Goal: Transaction & Acquisition: Purchase product/service

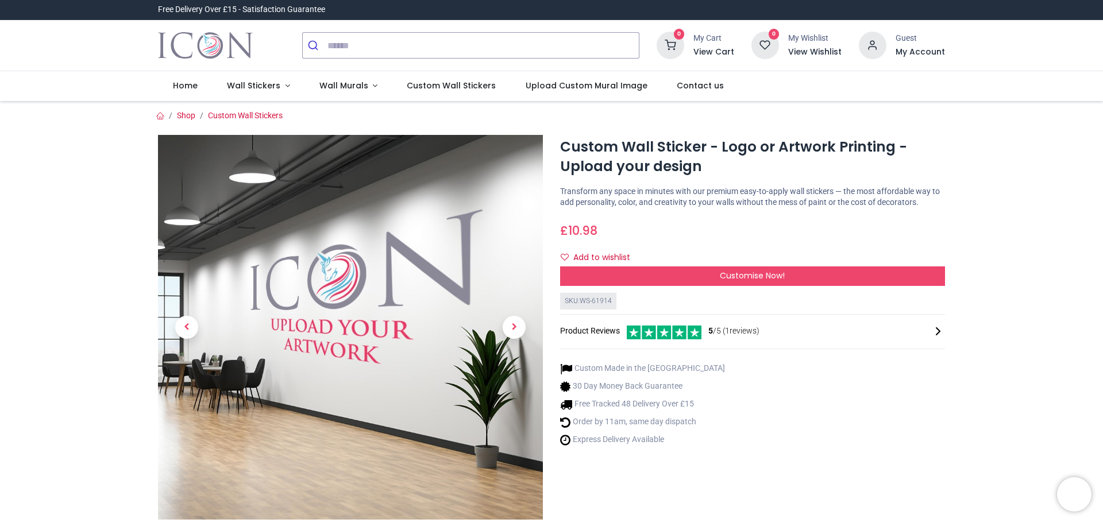
click at [740, 274] on span "Customise Now!" at bounding box center [752, 275] width 65 height 11
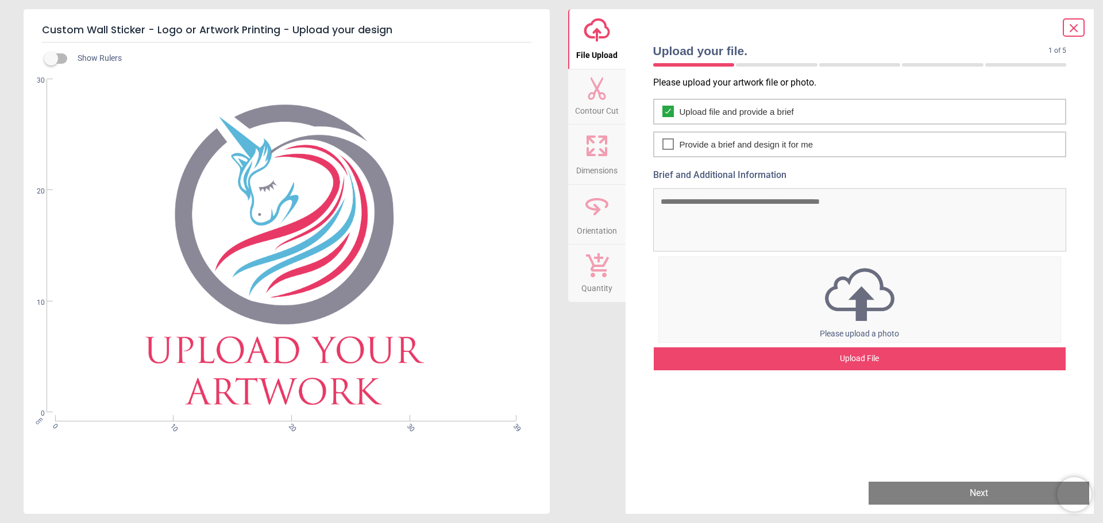
click at [250, 209] on div "cm 0 10 20 30 39 0 10 20 30" at bounding box center [286, 246] width 524 height 334
click at [599, 147] on icon at bounding box center [597, 146] width 28 height 28
click at [597, 153] on icon at bounding box center [597, 146] width 28 height 28
click at [305, 233] on div "cm 0 10 20 30 39 0 10 20 30" at bounding box center [286, 246] width 524 height 334
click at [228, 273] on div "cm 0 10 20 30 39 0 10 20 30" at bounding box center [286, 246] width 524 height 334
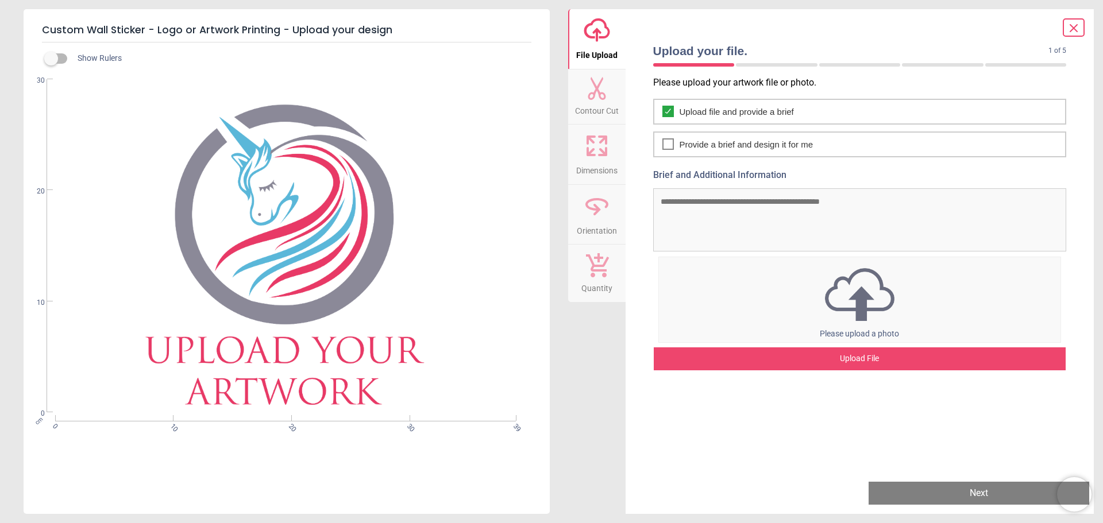
click at [858, 361] on div "Upload File" at bounding box center [859, 358] width 412 height 23
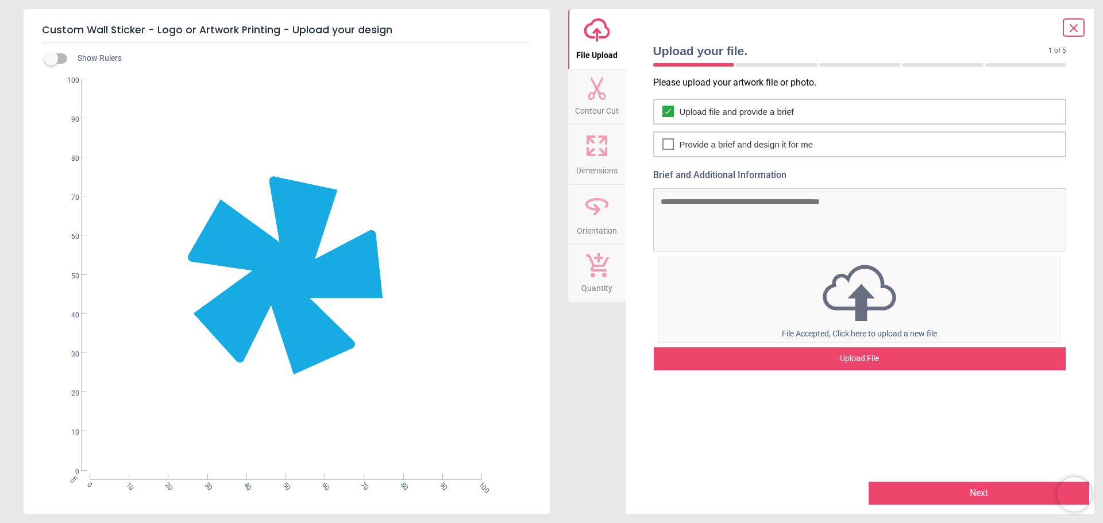
click at [346, 432] on div "cm 0 10 20 30 40 50 60 70 80 90 100 0 10 20 30 40 50 60 70 80 90 100" at bounding box center [286, 275] width 524 height 392
click at [670, 137] on icon at bounding box center [667, 144] width 9 height 14
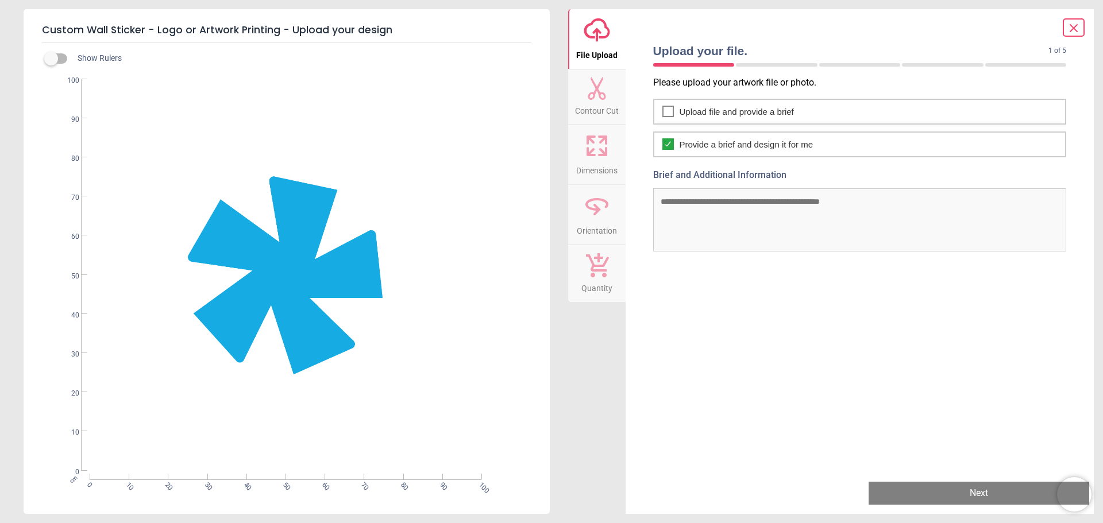
click at [708, 209] on textarea "Brief and Additional Information" at bounding box center [859, 219] width 413 height 63
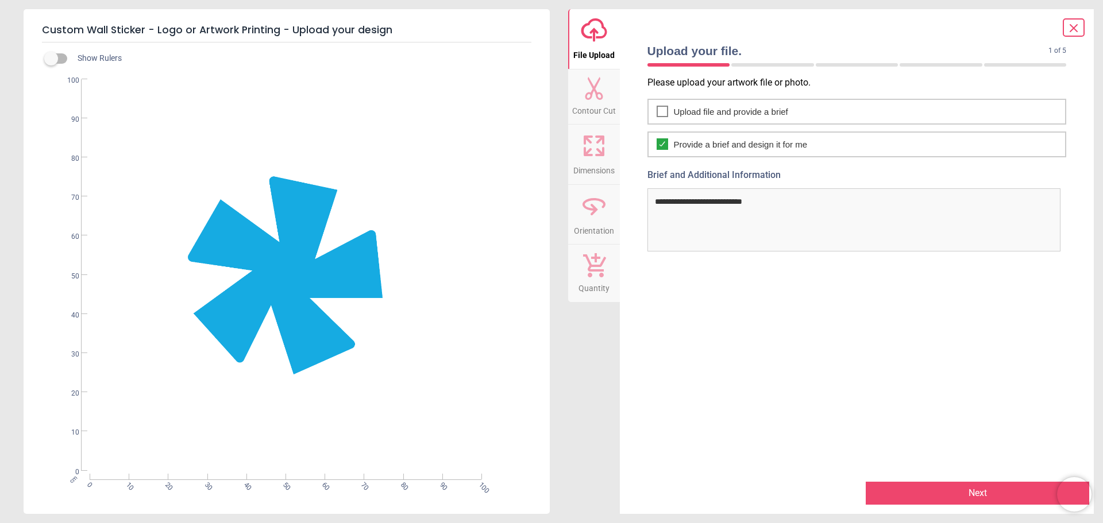
click at [780, 201] on textarea "**********" at bounding box center [853, 219] width 413 height 63
drag, startPoint x: 892, startPoint y: 201, endPoint x: 874, endPoint y: 204, distance: 18.6
click at [874, 204] on textarea "**********" at bounding box center [853, 219] width 413 height 63
type textarea "**********"
click at [947, 492] on button "Next" at bounding box center [976, 493] width 223 height 23
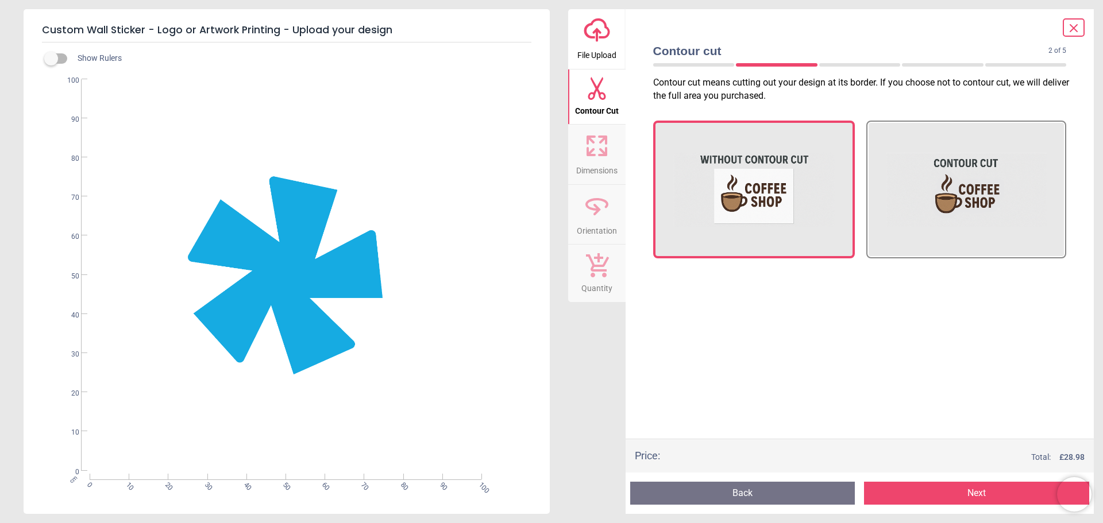
click at [986, 195] on img at bounding box center [965, 189] width 161 height 115
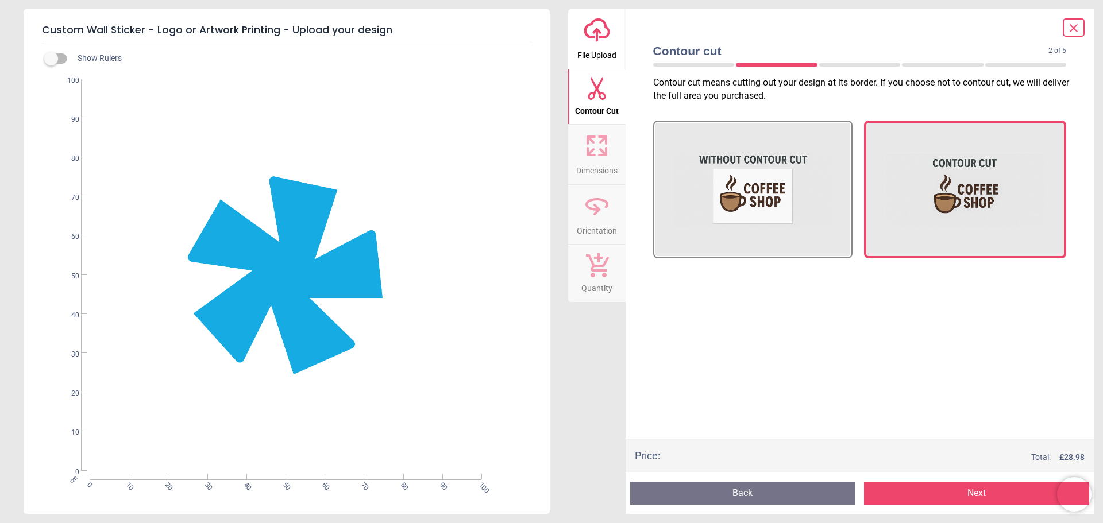
click at [977, 497] on button "Next" at bounding box center [976, 493] width 225 height 23
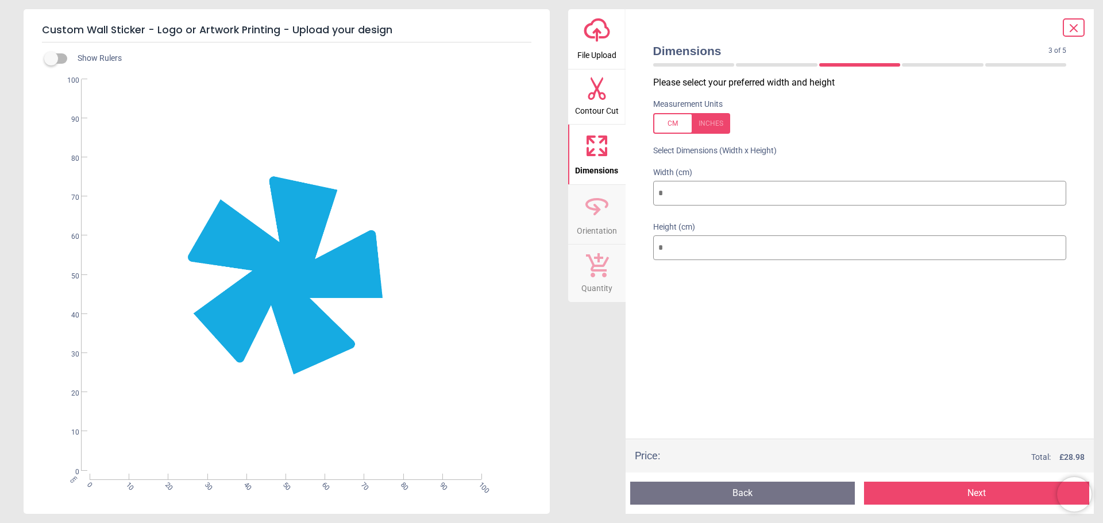
click at [972, 497] on button "Next" at bounding box center [976, 493] width 225 height 23
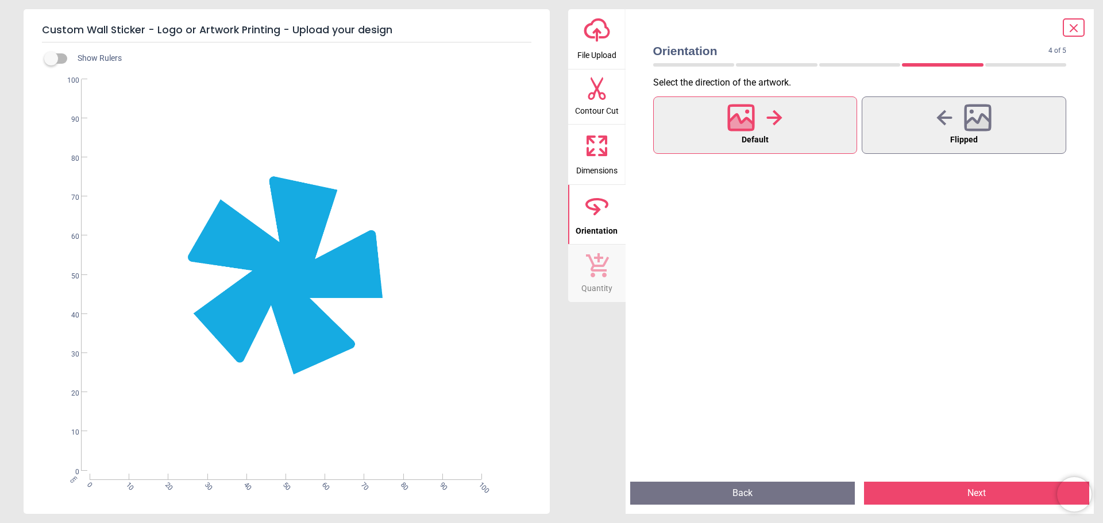
click at [976, 494] on button "Next" at bounding box center [976, 493] width 225 height 23
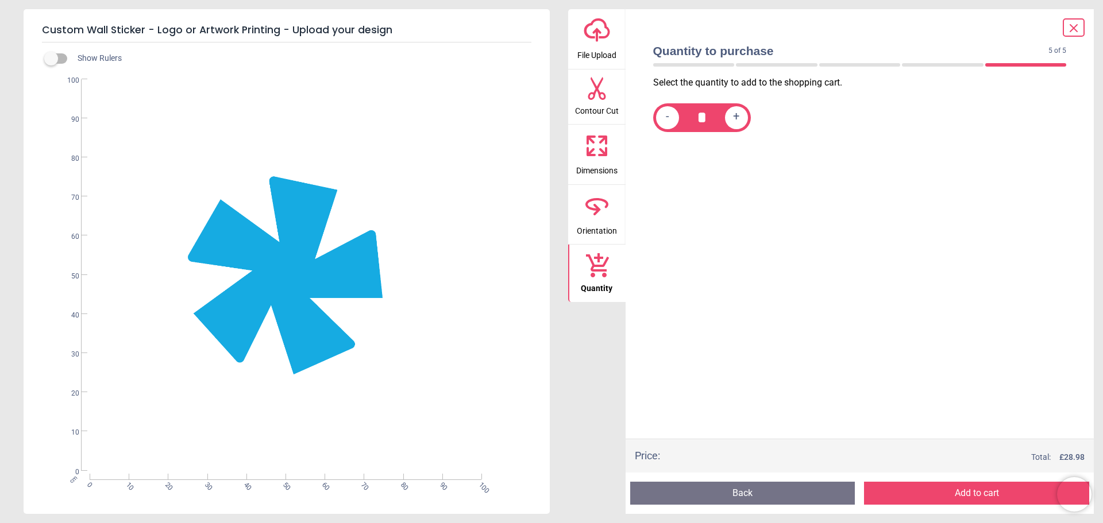
click at [976, 494] on button "Add to cart" at bounding box center [976, 493] width 225 height 23
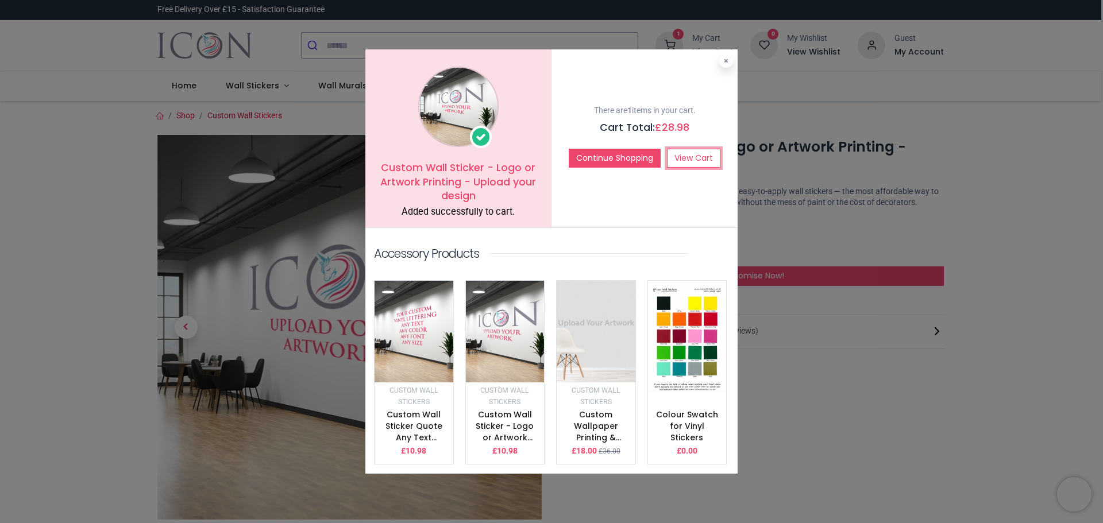
click at [703, 161] on link "View Cart" at bounding box center [693, 159] width 53 height 20
